Goal: Task Accomplishment & Management: Complete application form

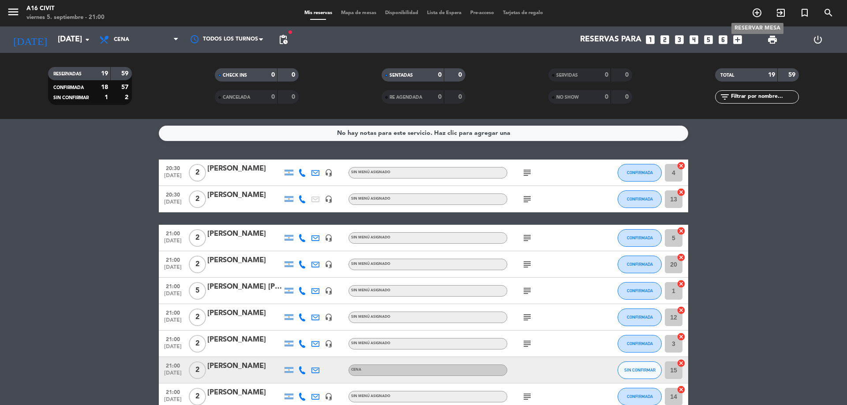
click at [753, 11] on icon "add_circle_outline" at bounding box center [756, 12] width 11 height 11
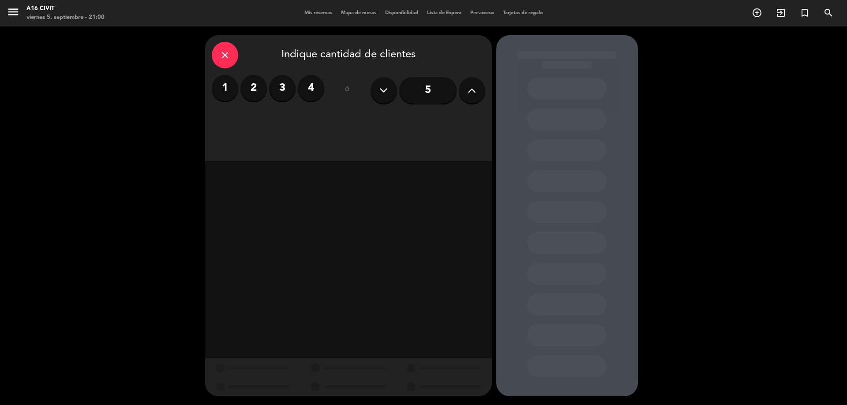
click at [313, 85] on label "4" at bounding box center [311, 88] width 26 height 26
click at [436, 126] on div "Cena" at bounding box center [451, 121] width 67 height 18
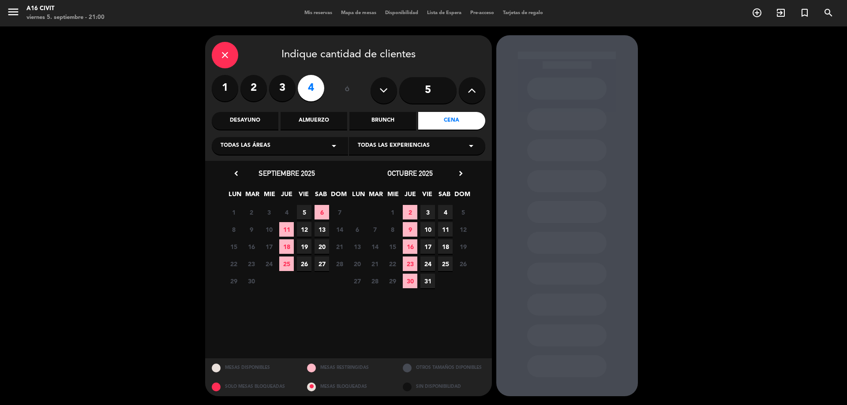
click at [324, 210] on span "6" at bounding box center [321, 212] width 15 height 15
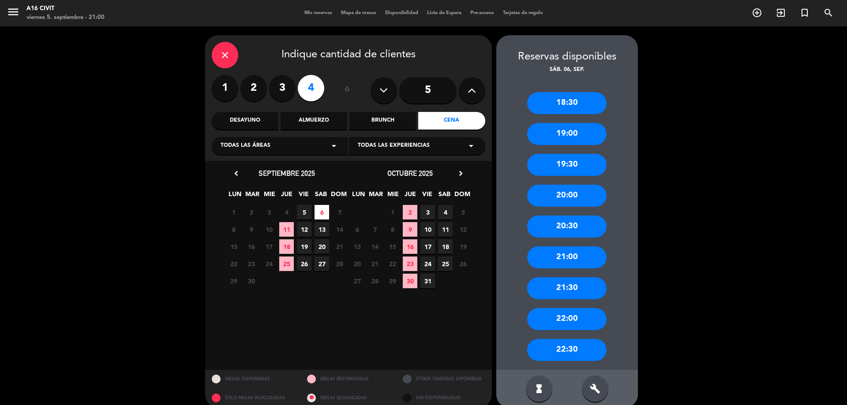
click at [569, 256] on div "21:00" at bounding box center [566, 257] width 79 height 22
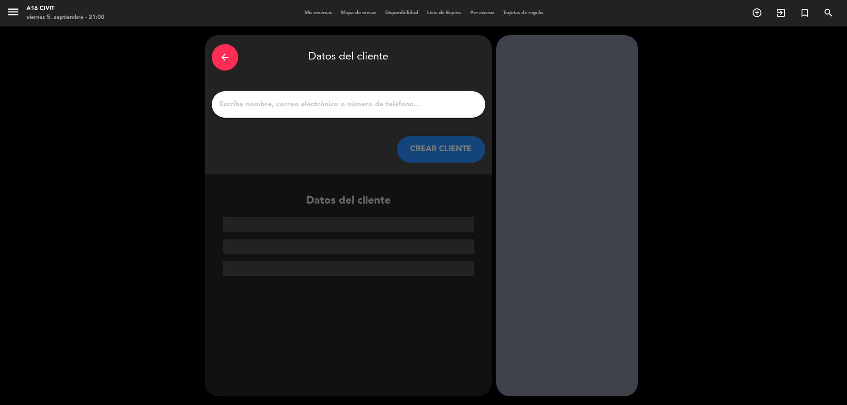
click at [322, 101] on input "1" at bounding box center [348, 104] width 260 height 12
drag, startPoint x: 337, startPoint y: 91, endPoint x: 333, endPoint y: 99, distance: 8.5
click at [336, 92] on div at bounding box center [348, 104] width 273 height 26
paste input "[PERSON_NAME]"
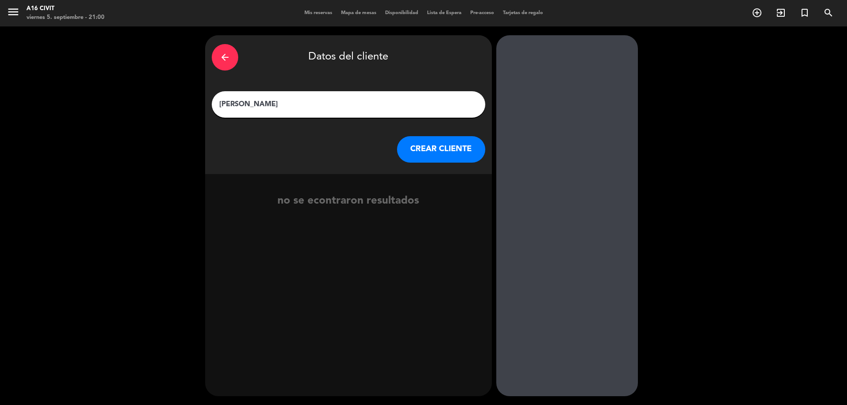
type input "[PERSON_NAME]"
click at [441, 152] on button "CREAR CLIENTE" at bounding box center [441, 149] width 88 height 26
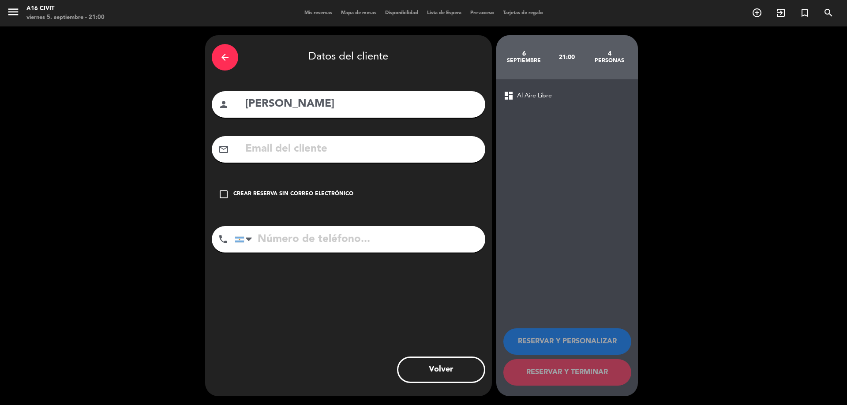
click at [316, 158] on input "text" at bounding box center [361, 149] width 234 height 18
paste input "[EMAIL_ADDRESS]"
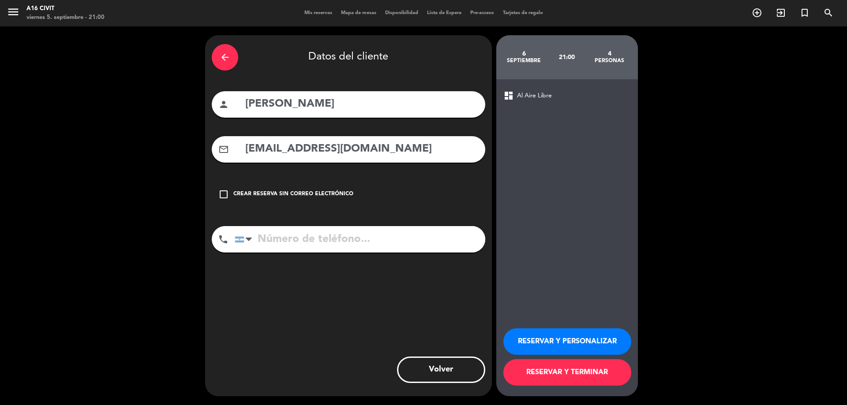
type input "[EMAIL_ADDRESS][DOMAIN_NAME]"
click at [296, 235] on input "tel" at bounding box center [360, 239] width 250 height 26
paste input "[PHONE_NUMBER]"
type input "[PHONE_NUMBER]"
click at [535, 366] on button "RESERVAR Y TERMINAR" at bounding box center [567, 372] width 128 height 26
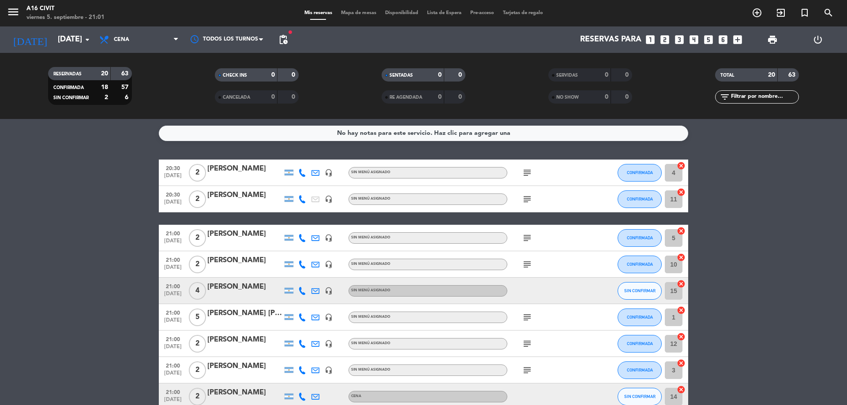
click at [527, 258] on div "subject" at bounding box center [546, 264] width 79 height 26
click at [523, 264] on icon "subject" at bounding box center [527, 264] width 11 height 11
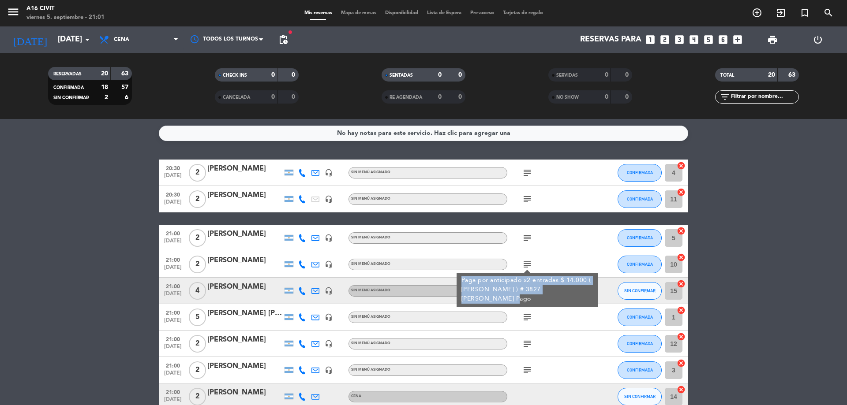
drag, startPoint x: 459, startPoint y: 279, endPoint x: 590, endPoint y: 291, distance: 130.7
click at [590, 291] on div "Paga por anticipado x2 entradas $ 14.000 ( [PERSON_NAME] ) # 3827 [PERSON_NAME]…" at bounding box center [526, 290] width 141 height 34
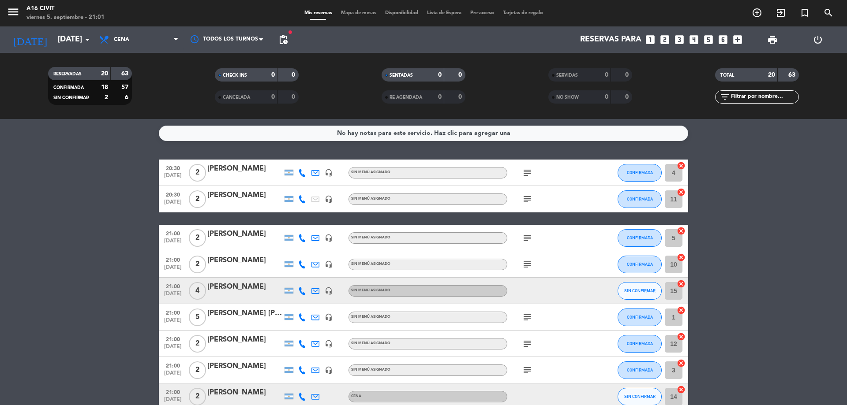
drag, startPoint x: 583, startPoint y: 289, endPoint x: 527, endPoint y: 261, distance: 62.5
click at [527, 261] on icon "subject" at bounding box center [527, 264] width 11 height 11
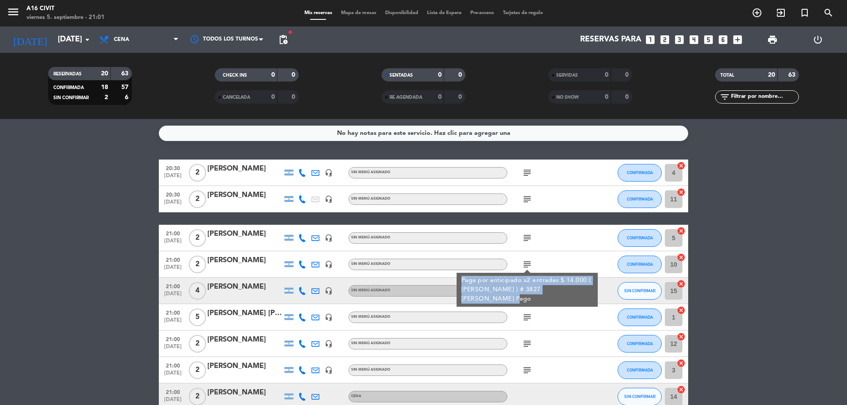
copy div "Paga por anticipado x2 entradas $ 14.000 ( [PERSON_NAME] ) # 3827 [PERSON_NAME]…"
drag, startPoint x: 459, startPoint y: 278, endPoint x: 594, endPoint y: 290, distance: 135.1
click at [594, 290] on div "Paga por anticipado x2 entradas $ 14.000 ( [PERSON_NAME] ) # 3827 [PERSON_NAME]…" at bounding box center [526, 290] width 141 height 34
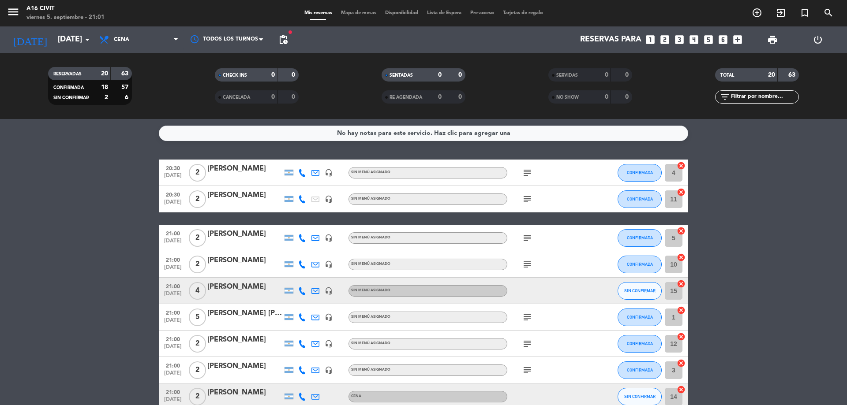
click at [237, 282] on div "[PERSON_NAME]" at bounding box center [244, 286] width 75 height 11
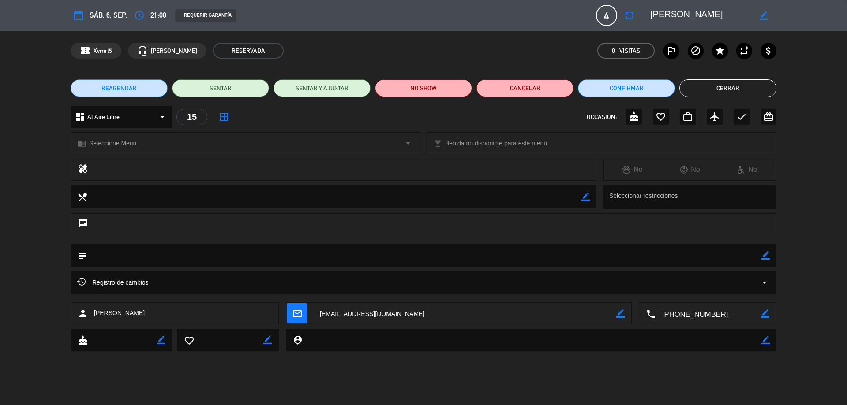
click at [759, 254] on textarea at bounding box center [424, 255] width 674 height 22
click at [761, 256] on icon "border_color" at bounding box center [765, 255] width 8 height 8
paste textarea "Paga por anticipado x2 entradas $ 14.000 ( [PERSON_NAME] ) # 3827 [PERSON_NAME]…"
click at [157, 257] on textarea at bounding box center [424, 255] width 674 height 22
click at [204, 261] on textarea at bounding box center [424, 255] width 674 height 22
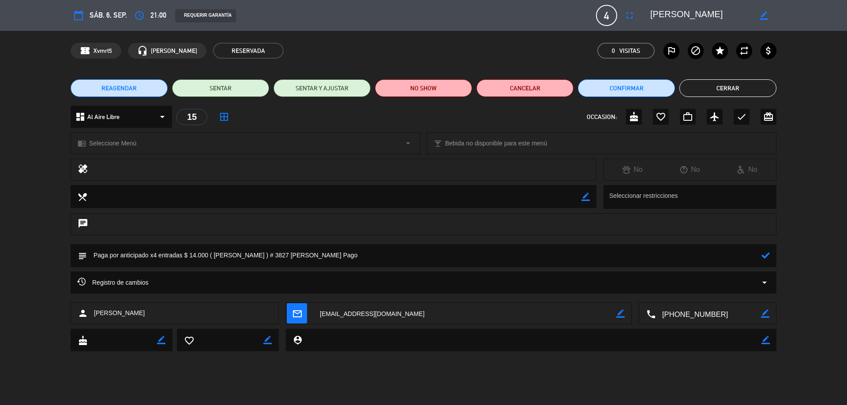
click at [204, 261] on textarea at bounding box center [424, 255] width 674 height 22
drag, startPoint x: 266, startPoint y: 255, endPoint x: 212, endPoint y: 253, distance: 54.7
click at [212, 253] on textarea at bounding box center [424, 255] width 674 height 22
paste textarea "[PERSON_NAME]"
click at [287, 254] on textarea at bounding box center [424, 255] width 674 height 22
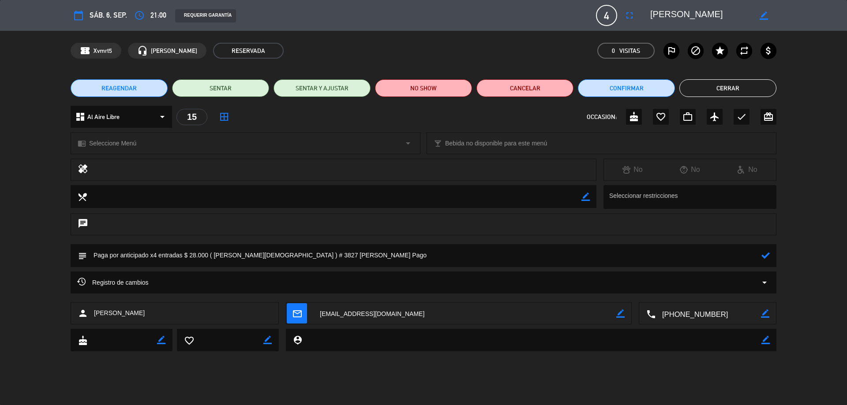
click at [287, 254] on textarea at bounding box center [424, 255] width 674 height 22
type textarea "Paga por anticipado x4 entradas $ 28.000 ( [PERSON_NAME][DEMOGRAPHIC_DATA] ) # …"
click at [766, 254] on icon at bounding box center [765, 255] width 8 height 8
click at [655, 89] on button "Confirmar" at bounding box center [626, 88] width 97 height 18
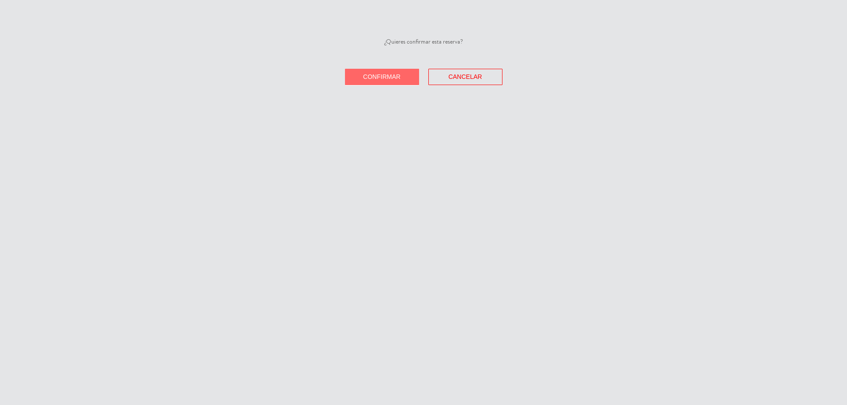
click at [406, 82] on button "Confirmar" at bounding box center [382, 77] width 74 height 16
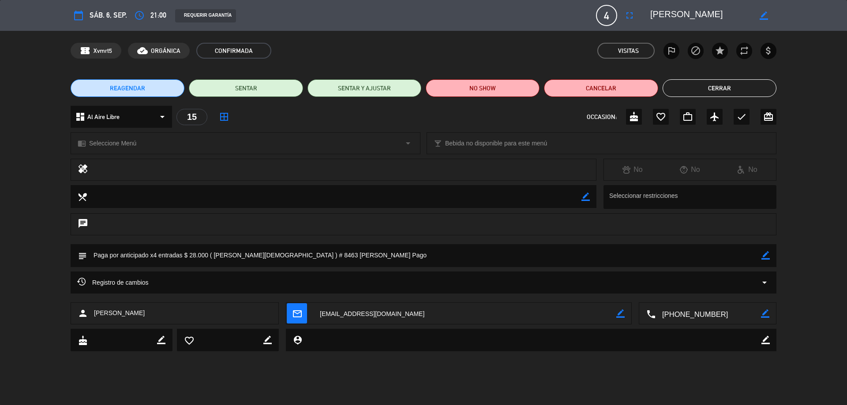
click at [739, 96] on button "Cerrar" at bounding box center [719, 88] width 114 height 18
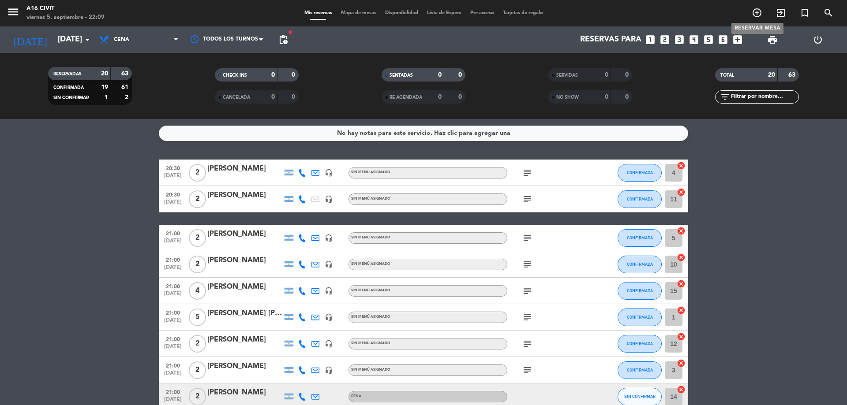
click at [750, 12] on span "add_circle_outline" at bounding box center [757, 12] width 24 height 15
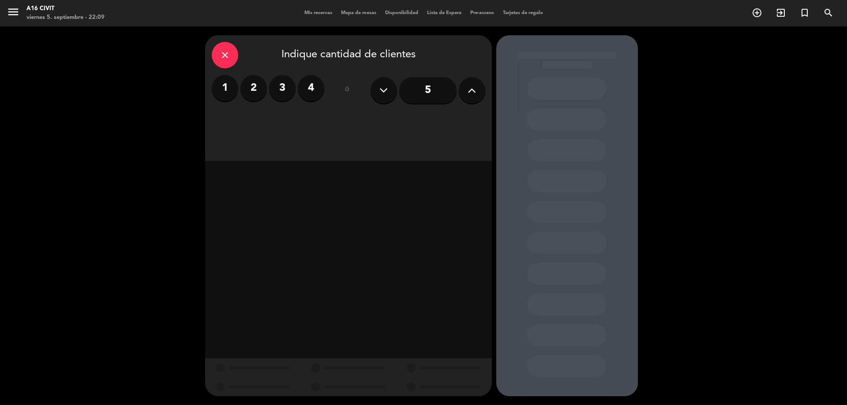
click at [305, 81] on label "4" at bounding box center [311, 88] width 26 height 26
click at [448, 129] on div "Cena" at bounding box center [451, 121] width 67 height 18
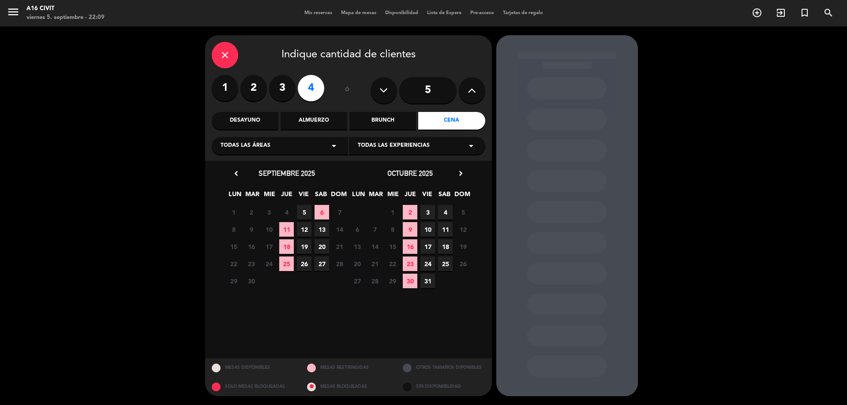
click at [324, 214] on span "6" at bounding box center [321, 212] width 15 height 15
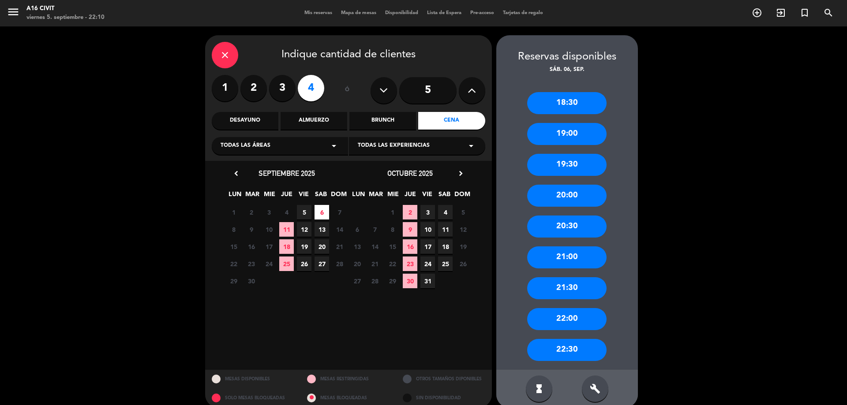
click at [585, 191] on div "20:00" at bounding box center [566, 196] width 79 height 22
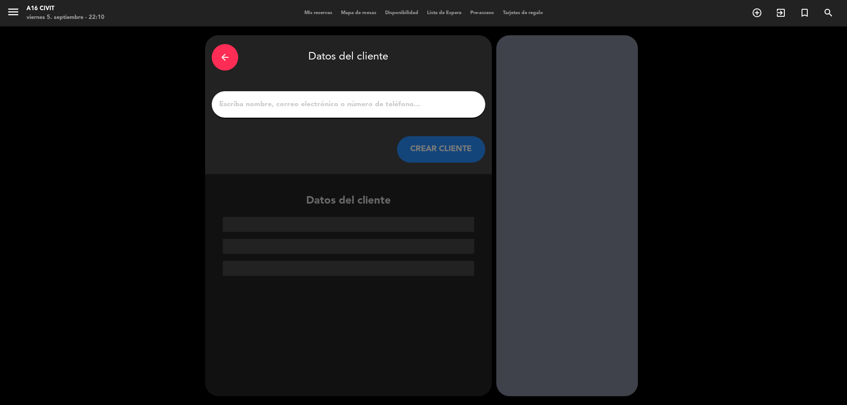
click at [329, 102] on input "1" at bounding box center [348, 104] width 260 height 12
paste input "[PERSON_NAME]"
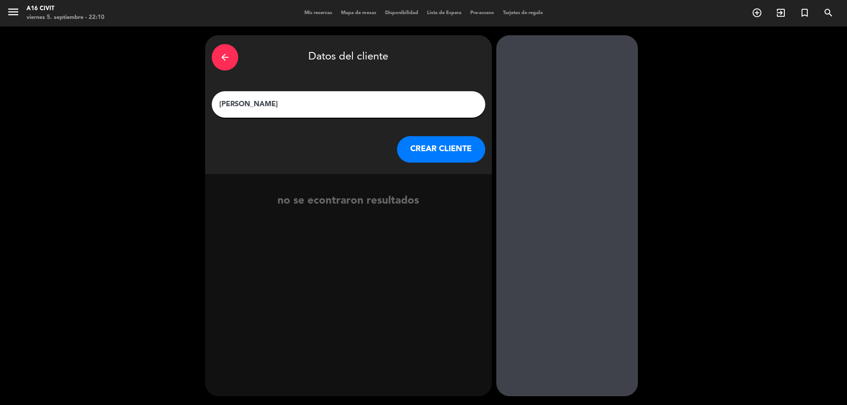
type input "[PERSON_NAME]"
click at [418, 149] on button "CREAR CLIENTE" at bounding box center [441, 149] width 88 height 26
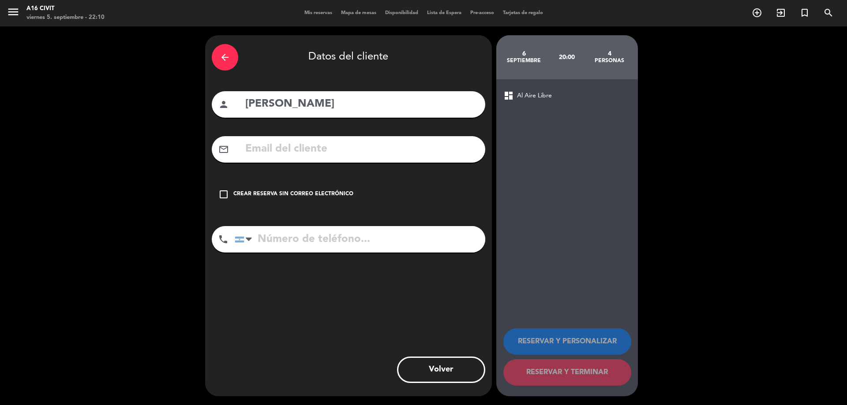
click at [278, 154] on input "text" at bounding box center [361, 149] width 234 height 18
paste input "[EMAIL_ADDRESS][DOMAIN_NAME]"
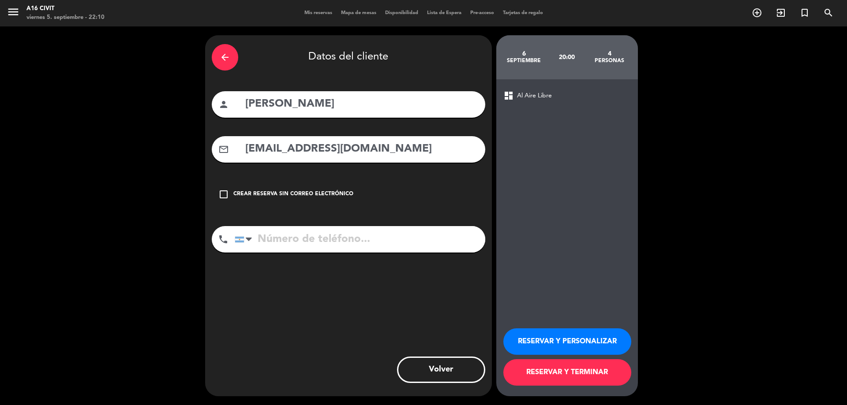
type input "[EMAIL_ADDRESS][DOMAIN_NAME]"
click at [284, 241] on input "tel" at bounding box center [360, 239] width 250 height 26
paste input "[PHONE_NUMBER]"
type input "[PHONE_NUMBER]"
click at [569, 371] on button "RESERVAR Y TERMINAR" at bounding box center [567, 372] width 128 height 26
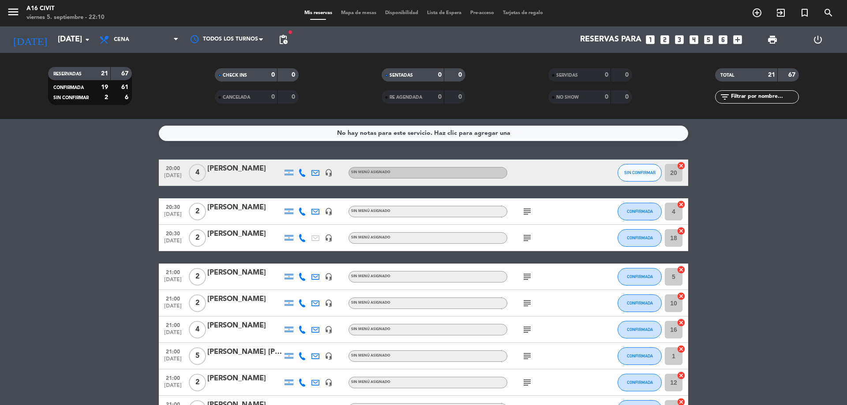
click at [226, 162] on div "20:00 [DATE] 4 [PERSON_NAME] headset_mic Sin menú asignado SIN CONFIRMAR 20 can…" at bounding box center [423, 173] width 529 height 26
click at [224, 175] on div at bounding box center [244, 178] width 75 height 7
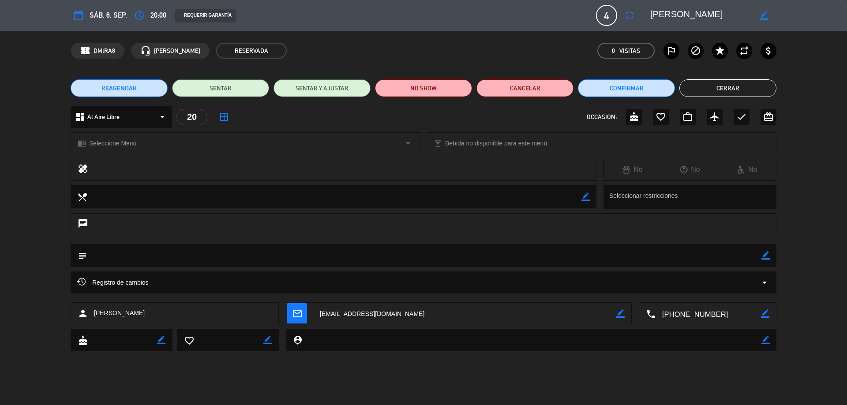
click at [761, 255] on div "subject border_color" at bounding box center [423, 255] width 705 height 23
click at [763, 255] on icon "border_color" at bounding box center [765, 255] width 8 height 8
click at [720, 85] on button "Cerrar" at bounding box center [727, 88] width 97 height 18
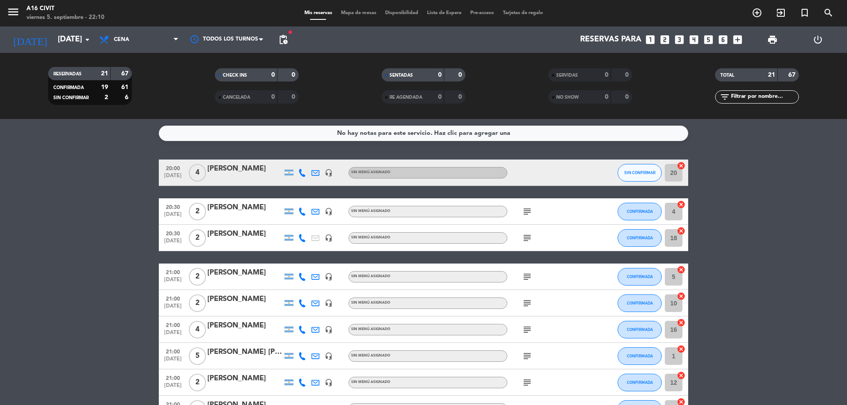
click at [525, 214] on icon "subject" at bounding box center [527, 211] width 11 height 11
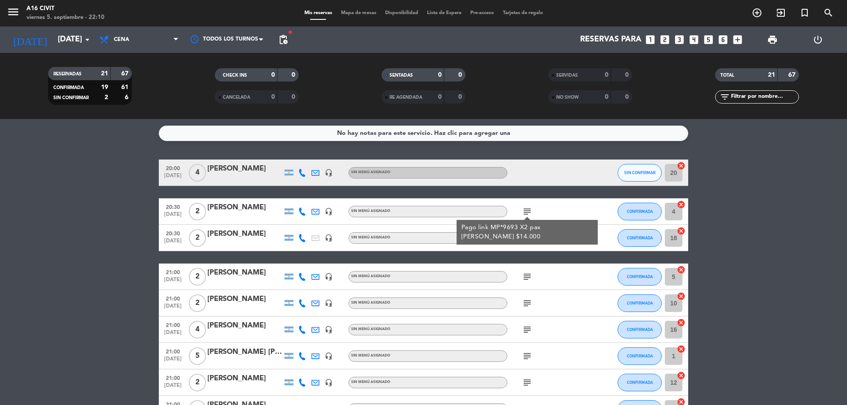
drag, startPoint x: 458, startPoint y: 228, endPoint x: 500, endPoint y: 242, distance: 44.6
click at [500, 242] on div "Pago link MP*9693 X2 pax [PERSON_NAME] $14.000" at bounding box center [526, 232] width 141 height 25
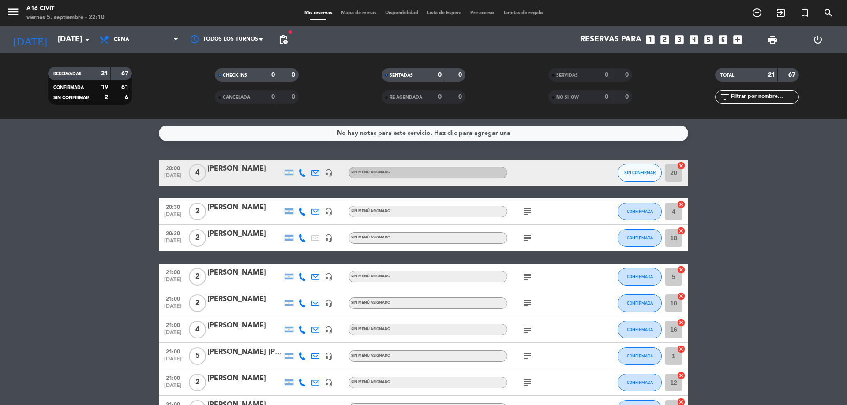
copy div "Pago link MP*9693 X2 pax [PERSON_NAME] $14.000"
click at [524, 233] on icon "subject" at bounding box center [527, 238] width 11 height 11
copy div "Paga x anticipado 2 entradas $14.000 MP #1786 ( [PERSON_NAME] )"
drag, startPoint x: 460, startPoint y: 254, endPoint x: 546, endPoint y: 266, distance: 86.8
click at [546, 266] on div "Paga x anticipado 2 entradas $14.000 MP #1786 ( [PERSON_NAME] )" at bounding box center [526, 258] width 141 height 25
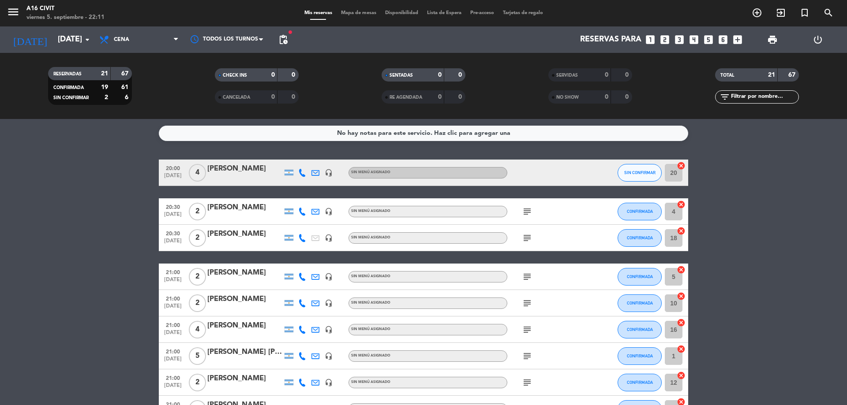
click at [523, 282] on div "subject" at bounding box center [546, 277] width 79 height 26
click at [526, 276] on icon "subject" at bounding box center [527, 277] width 11 height 11
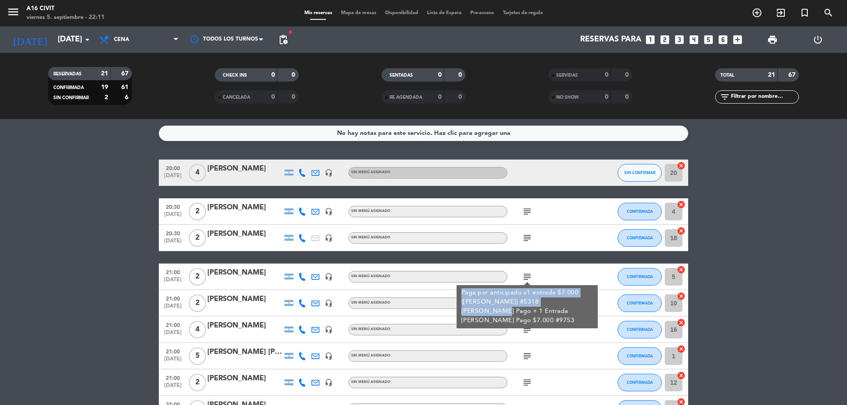
copy div "Paga por anticipado x1 entrada $7.000 ([PERSON_NAME]) #5318 [PERSON_NAME] Pago"
drag, startPoint x: 460, startPoint y: 291, endPoint x: 560, endPoint y: 302, distance: 99.8
click at [568, 306] on div "Paga por anticipado x1 entrada $7.000 ([PERSON_NAME]) #5318 [PERSON_NAME] Pago …" at bounding box center [526, 306] width 141 height 43
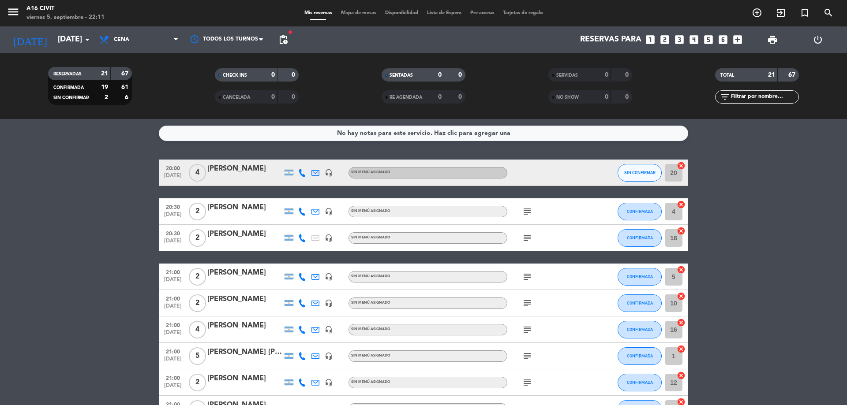
click at [257, 169] on div "[PERSON_NAME]" at bounding box center [244, 168] width 75 height 11
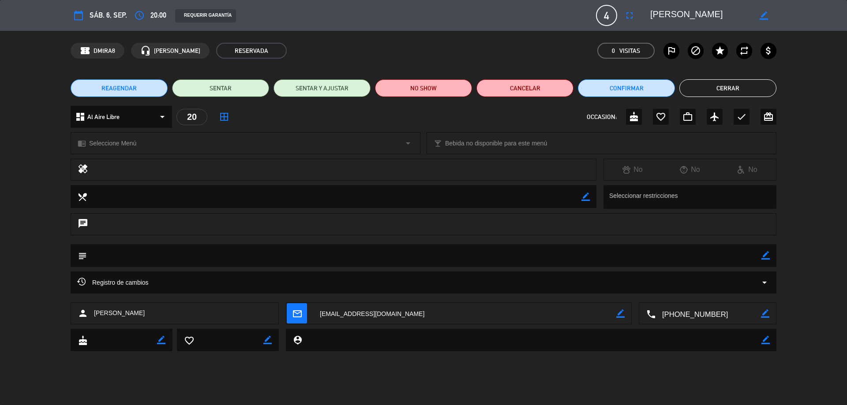
click at [760, 257] on textarea at bounding box center [424, 255] width 674 height 22
click at [764, 256] on icon "border_color" at bounding box center [765, 255] width 8 height 8
click at [105, 243] on div "chat" at bounding box center [423, 228] width 847 height 31
click at [116, 250] on textarea at bounding box center [424, 255] width 674 height 22
paste textarea "Paga por anticipado x1 entrada $7.000 ([PERSON_NAME]) #5318 [PERSON_NAME] Pago"
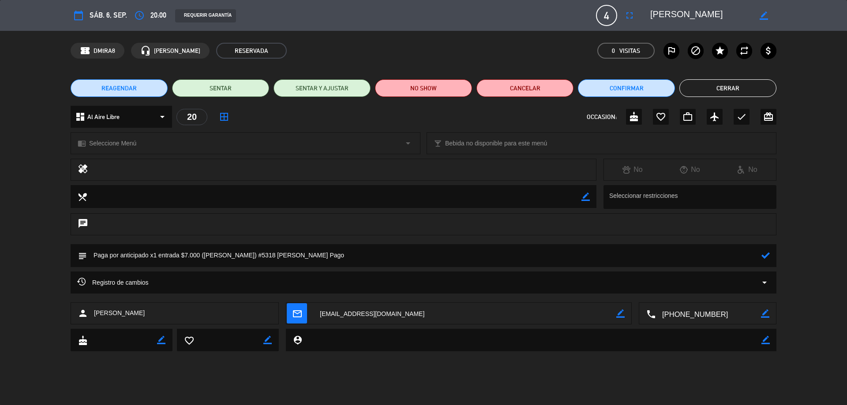
click at [157, 255] on textarea at bounding box center [424, 255] width 674 height 22
click at [179, 254] on textarea at bounding box center [424, 255] width 674 height 22
click at [195, 256] on textarea at bounding box center [424, 255] width 674 height 22
click at [243, 253] on textarea at bounding box center [424, 255] width 674 height 22
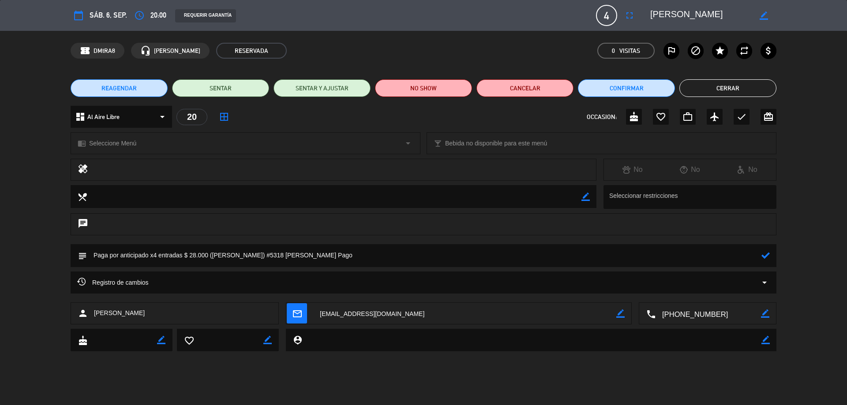
click at [242, 253] on textarea at bounding box center [424, 255] width 674 height 22
click at [212, 257] on textarea at bounding box center [424, 255] width 674 height 22
click at [231, 255] on textarea at bounding box center [424, 255] width 674 height 22
click at [227, 256] on textarea at bounding box center [424, 255] width 674 height 22
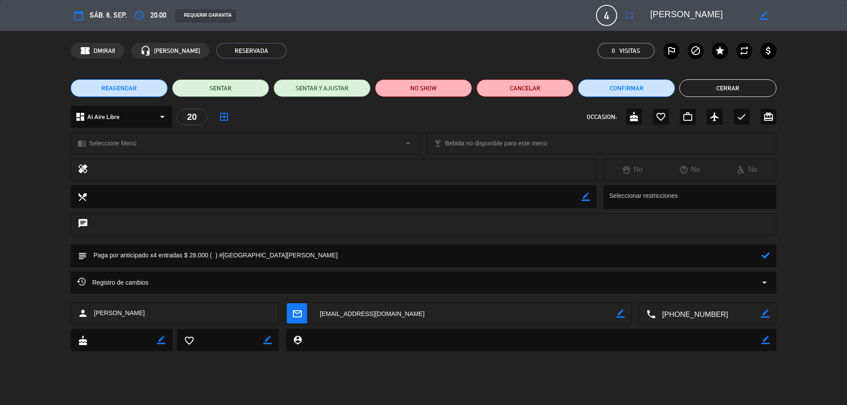
click at [212, 254] on textarea at bounding box center [424, 255] width 674 height 22
click at [215, 255] on textarea at bounding box center [424, 255] width 674 height 22
click at [213, 257] on textarea at bounding box center [424, 255] width 674 height 22
paste textarea "[PERSON_NAME]"
type textarea "Paga por anticipado x4 entradas $ 28.000 ( [PERSON_NAME] ) #3420 [PERSON_NAME] …"
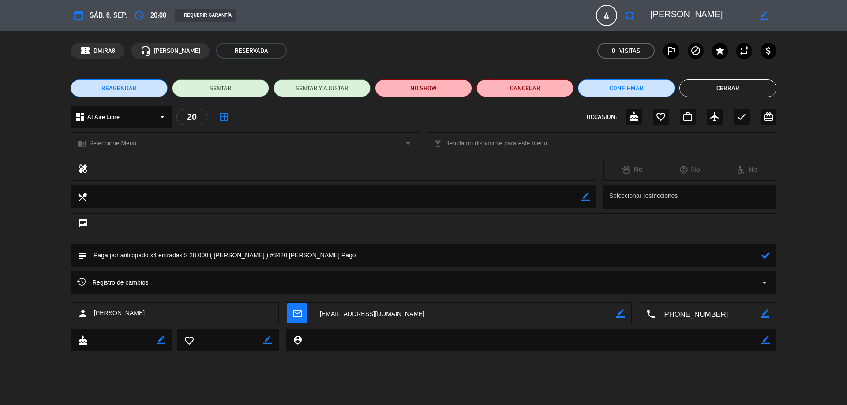
click at [772, 254] on div "subject" at bounding box center [423, 255] width 705 height 23
click at [771, 254] on div "subject" at bounding box center [423, 255] width 705 height 23
click at [770, 254] on div "subject" at bounding box center [423, 255] width 705 height 23
click at [764, 257] on icon at bounding box center [765, 255] width 8 height 8
click at [637, 88] on button "Confirmar" at bounding box center [626, 88] width 97 height 18
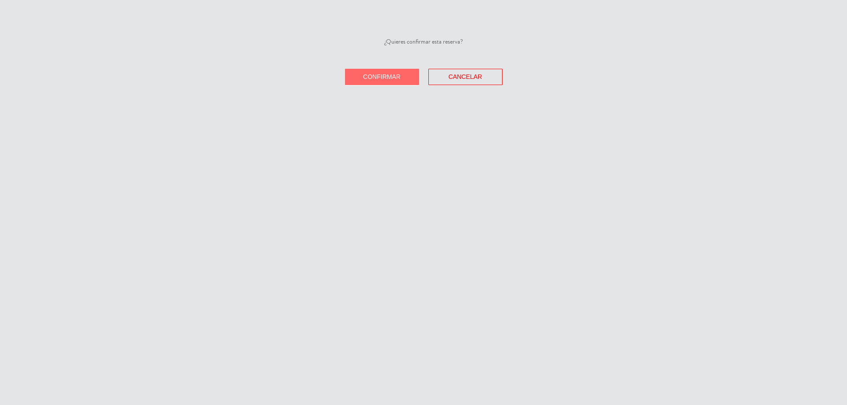
click at [370, 80] on button "Confirmar" at bounding box center [382, 77] width 74 height 16
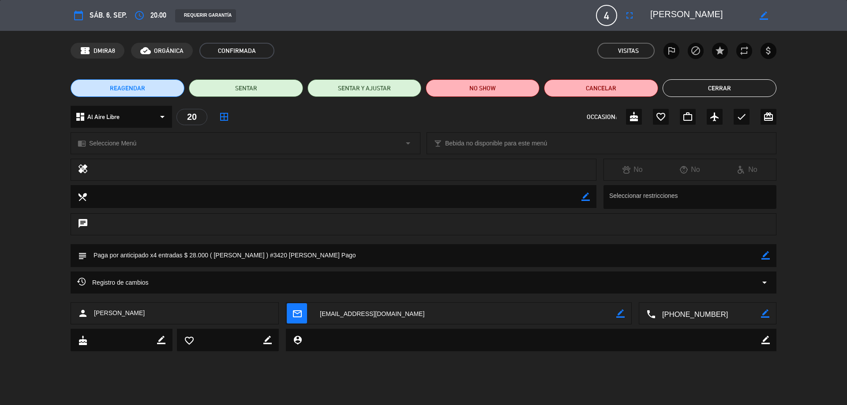
click at [698, 90] on button "Cerrar" at bounding box center [719, 88] width 114 height 18
